Goal: Transaction & Acquisition: Purchase product/service

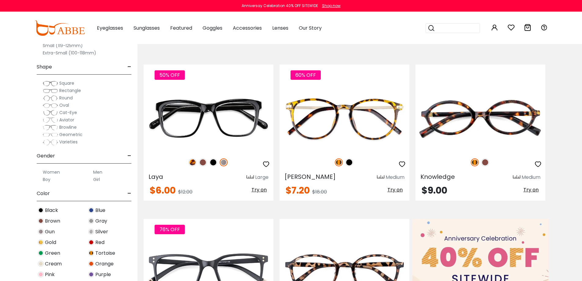
scroll to position [61, 0]
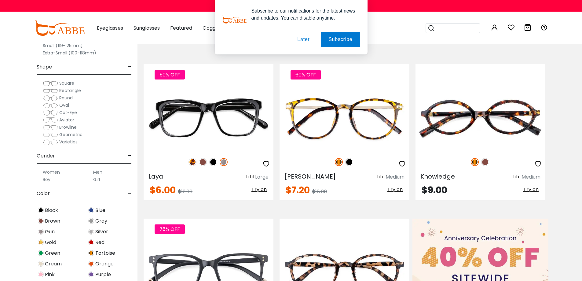
click at [96, 172] on label "Men" at bounding box center [97, 171] width 9 height 7
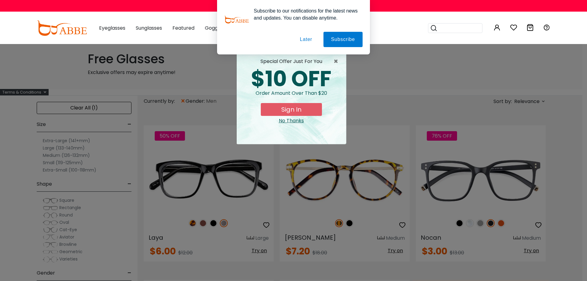
click at [309, 40] on button "Later" at bounding box center [306, 39] width 28 height 15
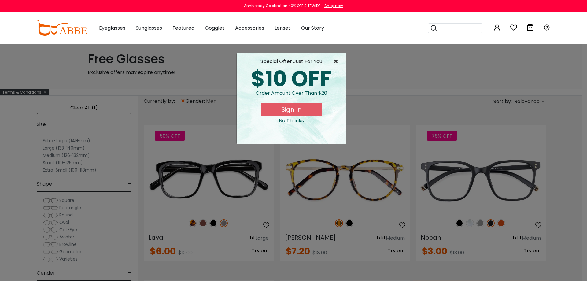
click at [334, 61] on span "×" at bounding box center [337, 61] width 8 height 7
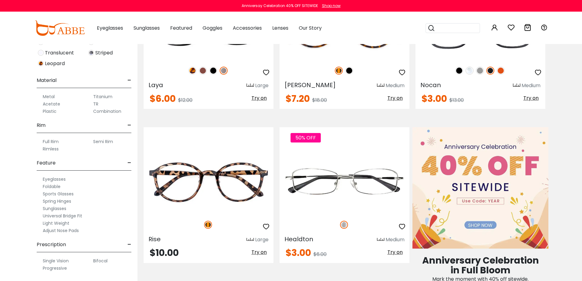
scroll to position [153, 0]
click at [66, 263] on label "Single Vision" at bounding box center [56, 260] width 26 height 7
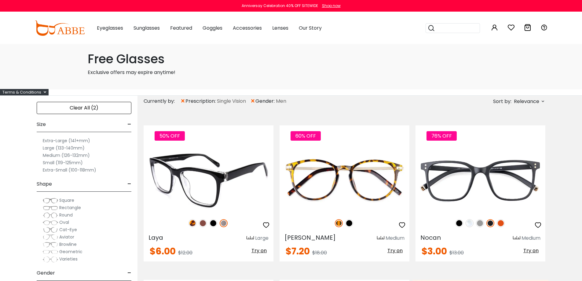
click at [212, 224] on img at bounding box center [213, 223] width 8 height 8
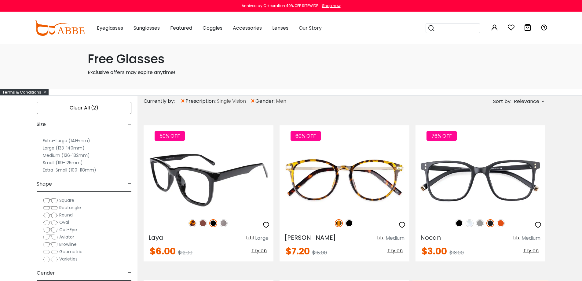
click at [191, 221] on img at bounding box center [193, 223] width 8 height 8
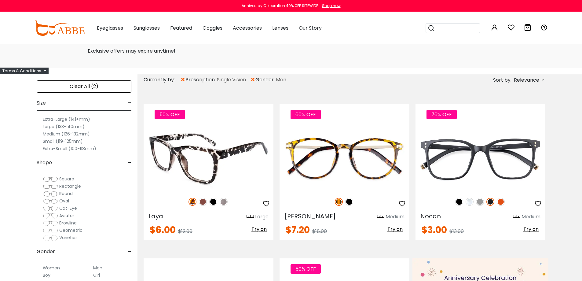
scroll to position [31, 0]
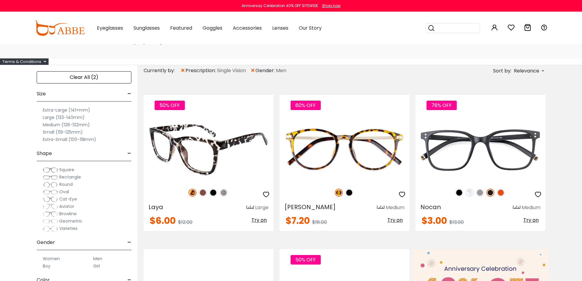
click at [212, 193] on img at bounding box center [213, 193] width 8 height 8
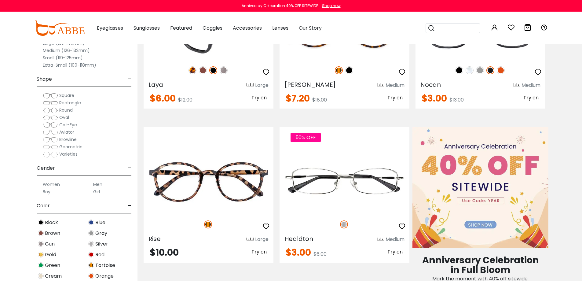
scroll to position [214, 0]
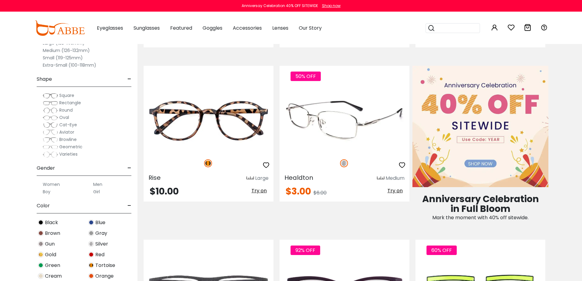
click at [400, 192] on span "Try on" at bounding box center [395, 190] width 15 height 7
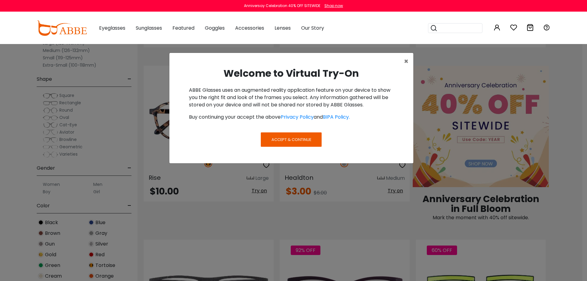
click at [308, 140] on span "Accept & Continue" at bounding box center [291, 140] width 40 height 6
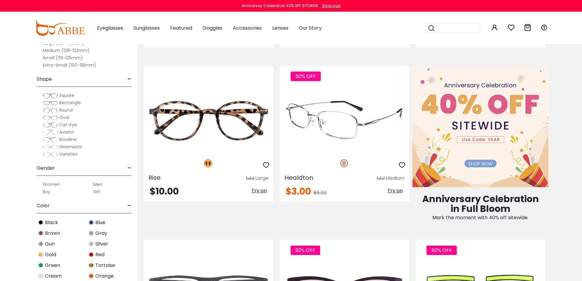
click at [393, 191] on span "Try on" at bounding box center [395, 190] width 15 height 7
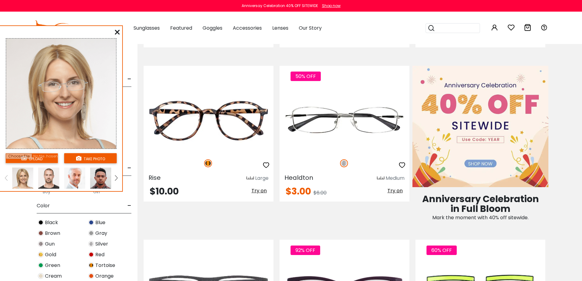
click at [48, 178] on img at bounding box center [48, 178] width 21 height 21
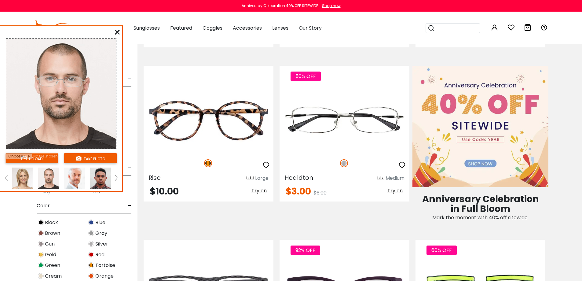
click at [82, 176] on img at bounding box center [74, 178] width 21 height 21
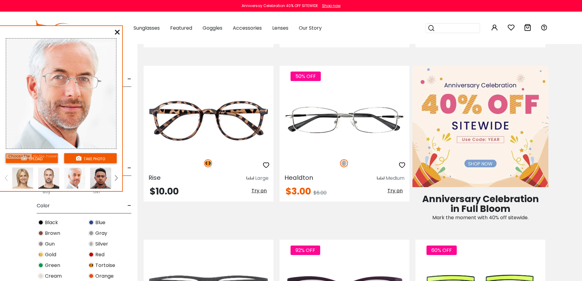
click at [101, 176] on img at bounding box center [100, 178] width 21 height 21
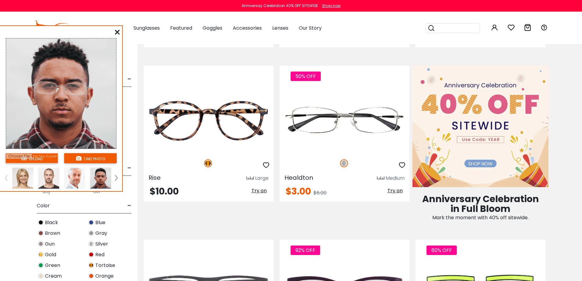
click at [40, 177] on img at bounding box center [48, 178] width 21 height 21
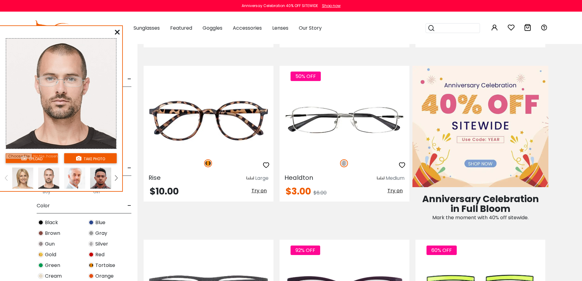
click at [118, 34] on icon at bounding box center [117, 32] width 5 height 5
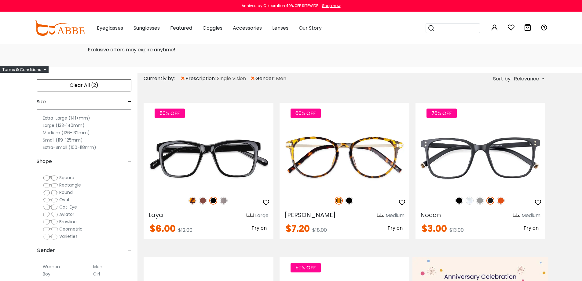
scroll to position [0, 0]
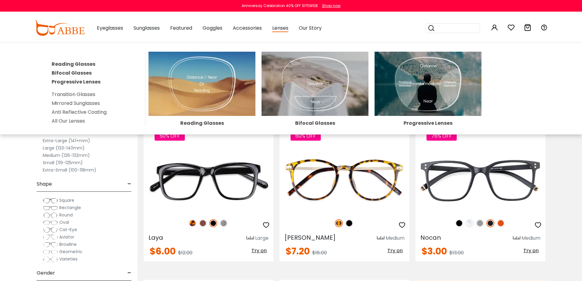
click at [221, 78] on img at bounding box center [202, 84] width 107 height 64
